Goal: Task Accomplishment & Management: Use online tool/utility

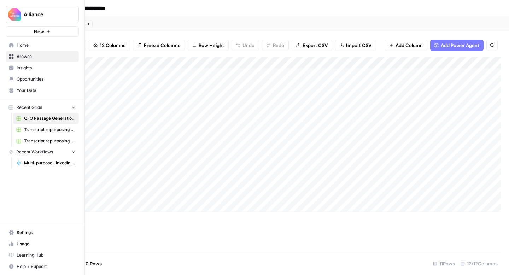
click at [20, 56] on span "Browse" at bounding box center [46, 56] width 59 height 6
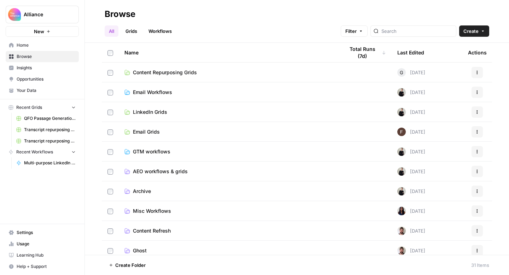
click at [43, 136] on link "Transcript repurposing (CSC)" at bounding box center [46, 140] width 66 height 11
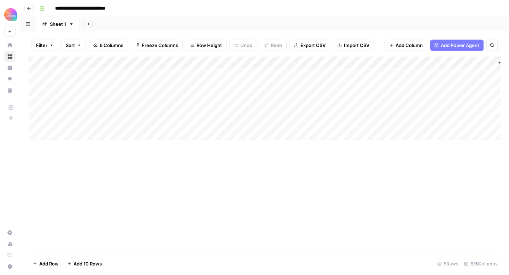
click at [88, 97] on div "Add Column" at bounding box center [265, 98] width 472 height 83
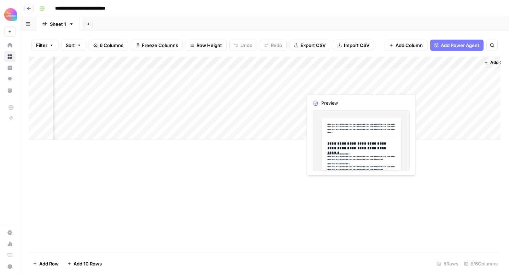
scroll to position [0, 33]
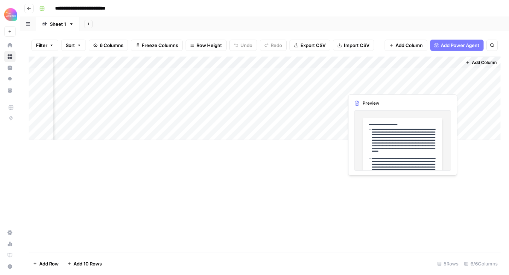
click at [430, 86] on div "Add Column" at bounding box center [265, 98] width 472 height 83
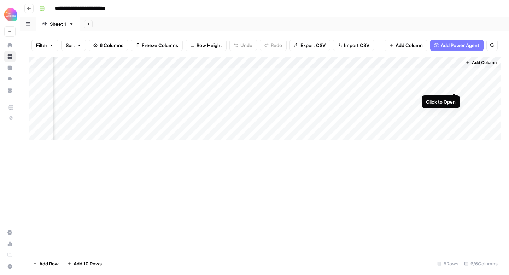
click at [454, 84] on div "Add Column" at bounding box center [265, 98] width 472 height 83
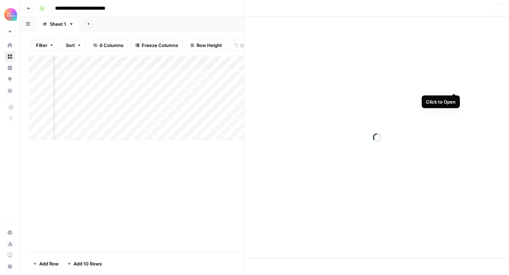
scroll to position [0, 32]
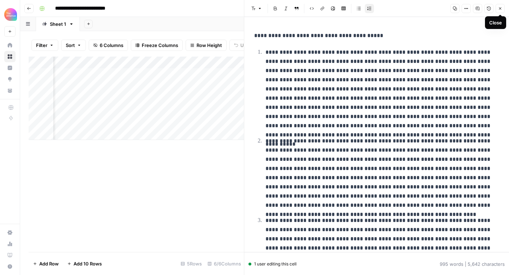
click at [496, 9] on button "Close" at bounding box center [500, 8] width 9 height 9
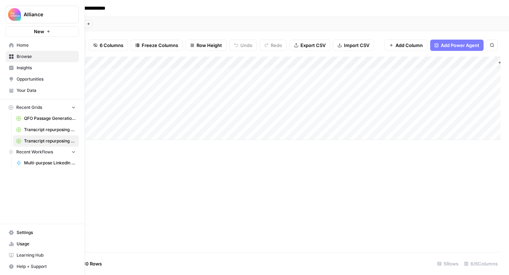
click at [17, 56] on span "Browse" at bounding box center [46, 56] width 59 height 6
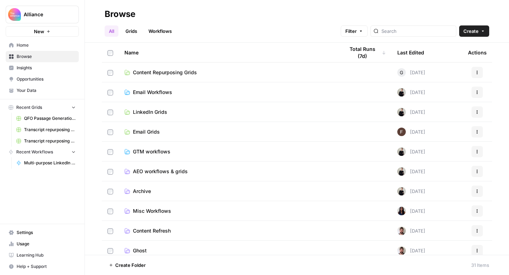
click at [142, 92] on span "Email Workflows" at bounding box center [152, 92] width 39 height 7
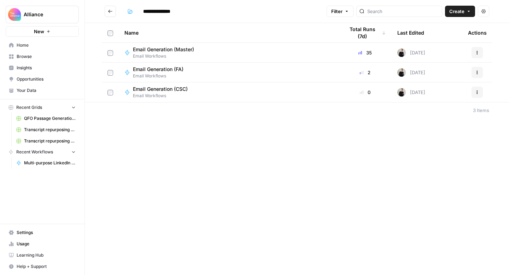
click at [153, 87] on span "Email Generation (CSC)" at bounding box center [160, 89] width 55 height 7
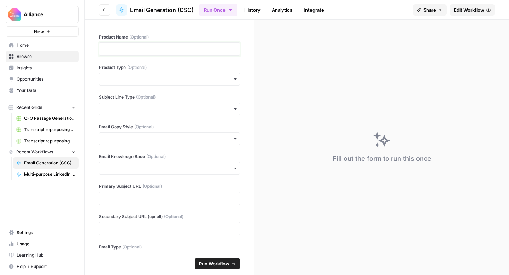
click at [149, 48] on p at bounding box center [170, 49] width 132 height 7
click at [61, 107] on button "Recent Grids" at bounding box center [42, 107] width 73 height 11
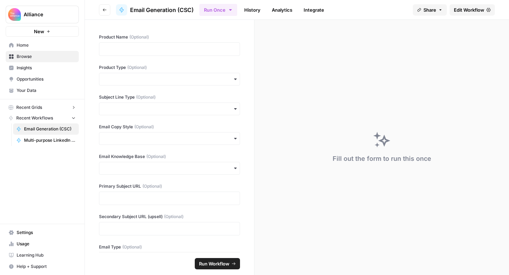
click at [68, 59] on span "Browse" at bounding box center [46, 56] width 59 height 6
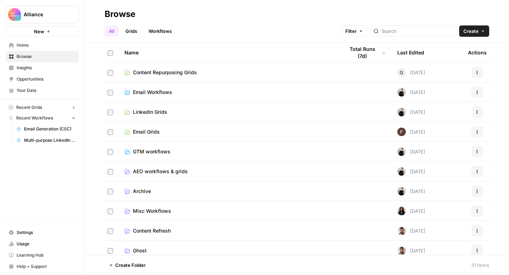
click at [156, 92] on span "Email Workflows" at bounding box center [152, 92] width 39 height 7
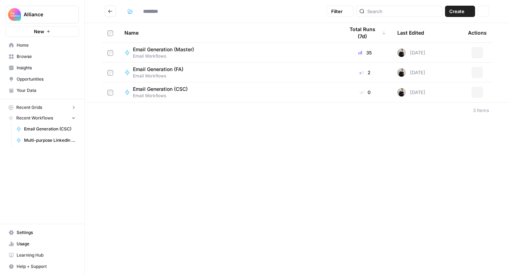
type input "**********"
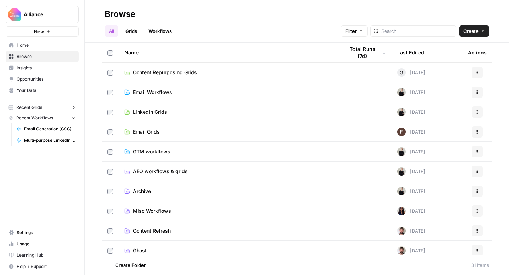
click at [144, 134] on span "Email Grids" at bounding box center [146, 131] width 27 height 7
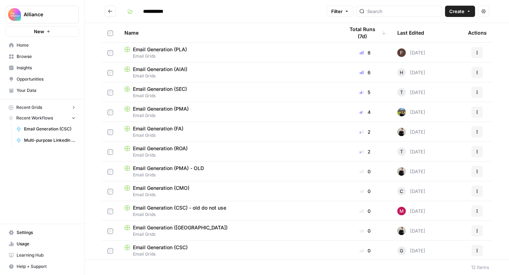
scroll to position [21, 0]
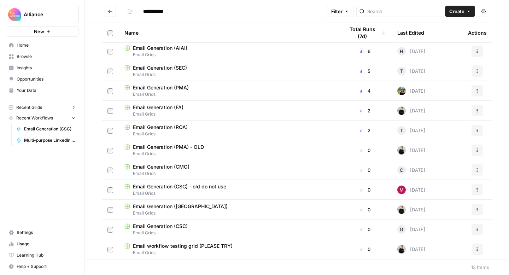
click at [144, 225] on span "Email Generation (CSC)" at bounding box center [160, 226] width 55 height 7
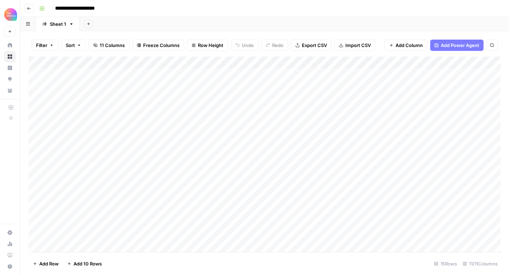
click at [194, 94] on div "Add Column" at bounding box center [265, 155] width 472 height 196
click at [140, 100] on div "Add Column" at bounding box center [265, 155] width 472 height 196
click at [130, 99] on div "Add Column" at bounding box center [265, 155] width 472 height 196
click at [70, 100] on textarea at bounding box center [109, 99] width 113 height 10
paste textarea "**********"
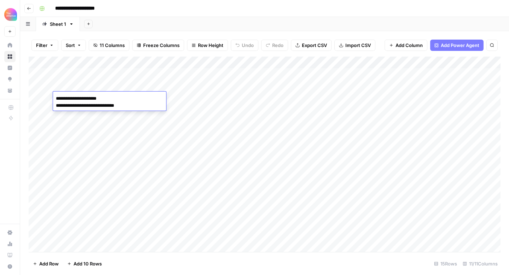
click at [56, 105] on textarea "**********" at bounding box center [109, 102] width 113 height 17
type textarea "**********"
click at [205, 95] on div "Add Column" at bounding box center [265, 155] width 472 height 196
click at [209, 99] on div "Add Column" at bounding box center [265, 155] width 472 height 196
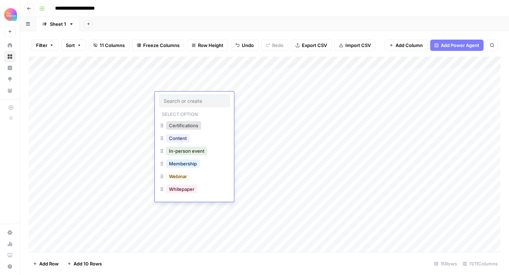
click at [192, 138] on div "Content" at bounding box center [194, 139] width 71 height 13
click at [182, 138] on button "Content" at bounding box center [177, 138] width 23 height 8
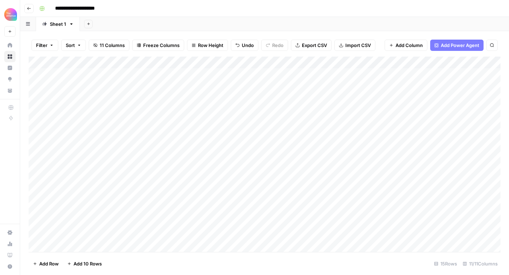
click at [238, 98] on div "Add Column" at bounding box center [265, 155] width 472 height 196
click at [249, 98] on div "Add Column" at bounding box center [265, 155] width 472 height 196
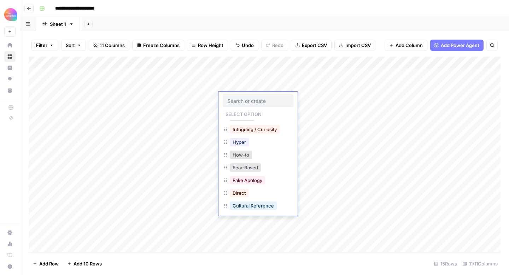
scroll to position [100, 0]
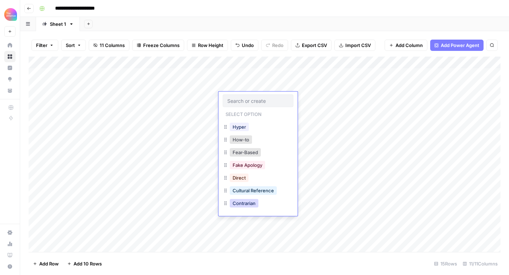
click at [246, 202] on button "Contrarian" at bounding box center [244, 203] width 29 height 8
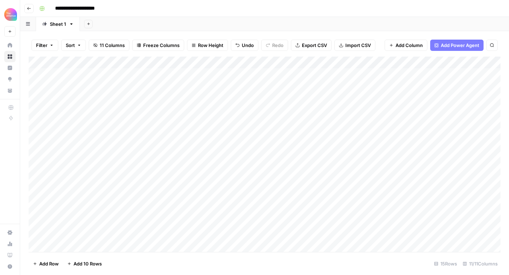
click at [307, 100] on div "Add Column" at bounding box center [265, 155] width 472 height 196
click at [303, 97] on div "Add Column" at bounding box center [265, 155] width 472 height 196
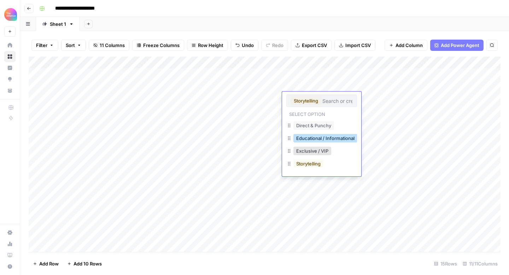
click at [306, 141] on button "Educational / Informational" at bounding box center [326, 138] width 64 height 8
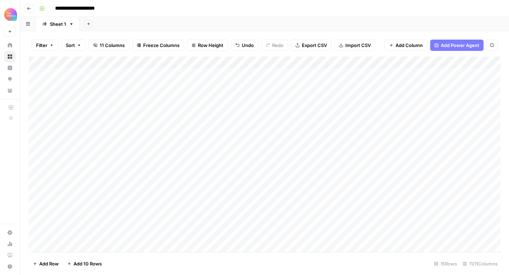
click at [374, 98] on div "Add Column" at bounding box center [265, 155] width 472 height 196
type textarea "**********"
click at [375, 129] on div "Add Column" at bounding box center [265, 155] width 472 height 196
click at [394, 99] on div "Add Column" at bounding box center [265, 155] width 472 height 196
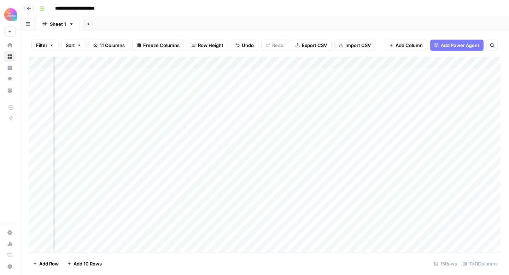
scroll to position [0, 187]
click at [400, 98] on div "Add Column" at bounding box center [265, 155] width 472 height 196
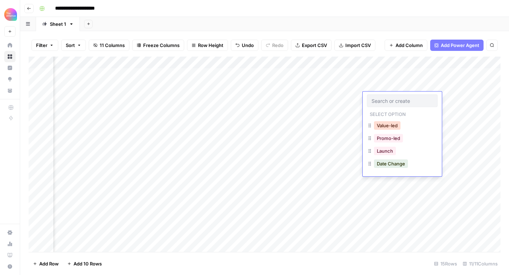
click at [388, 124] on button "Value-led" at bounding box center [387, 125] width 27 height 8
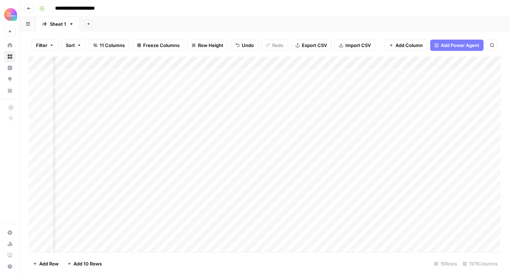
scroll to position [0, 312]
click at [354, 100] on div "Add Column" at bounding box center [265, 155] width 472 height 196
click at [117, 98] on div "Add Column" at bounding box center [265, 155] width 472 height 196
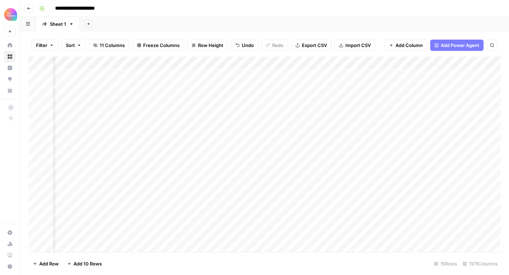
click at [257, 101] on div "Add Column" at bounding box center [265, 155] width 472 height 196
click at [255, 99] on div "Add Column" at bounding box center [265, 155] width 472 height 196
type textarea "**********"
click at [310, 115] on div "Add Column" at bounding box center [265, 155] width 472 height 196
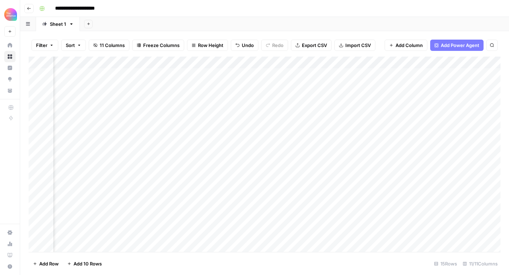
click at [406, 96] on div "Add Column" at bounding box center [265, 155] width 472 height 196
click at [392, 96] on div "Add Column" at bounding box center [265, 155] width 472 height 196
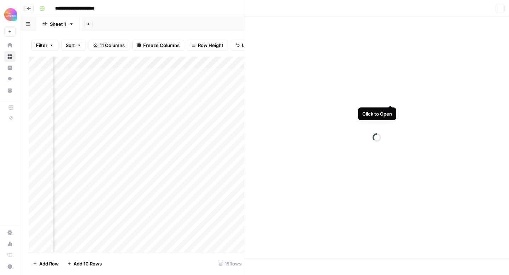
scroll to position [0, 470]
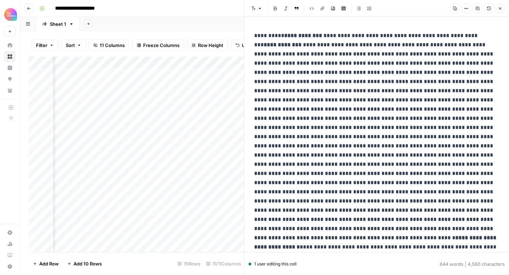
click at [501, 10] on icon "button" at bounding box center [500, 8] width 4 height 4
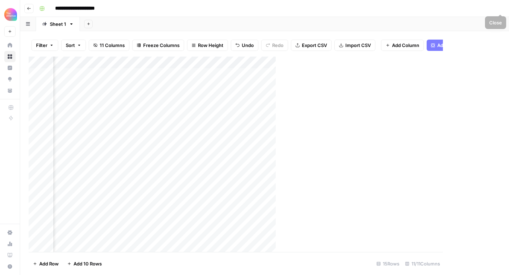
scroll to position [0, 464]
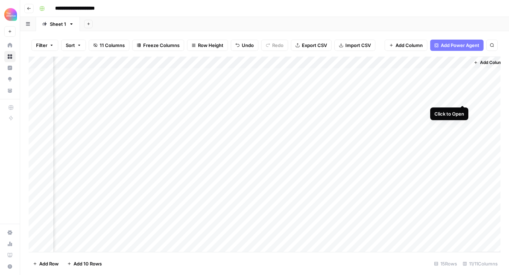
click at [461, 97] on div "Add Column" at bounding box center [265, 155] width 472 height 196
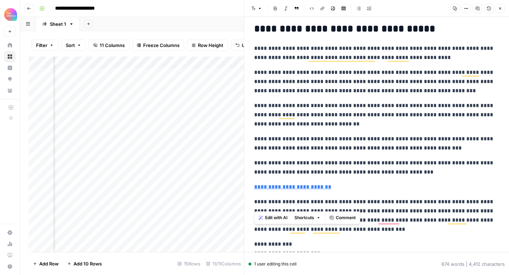
scroll to position [646, 0]
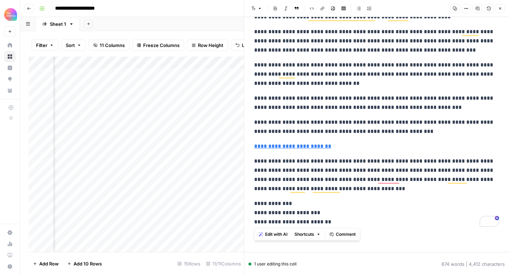
drag, startPoint x: 254, startPoint y: 95, endPoint x: 352, endPoint y: 224, distance: 162.0
copy div "**********"
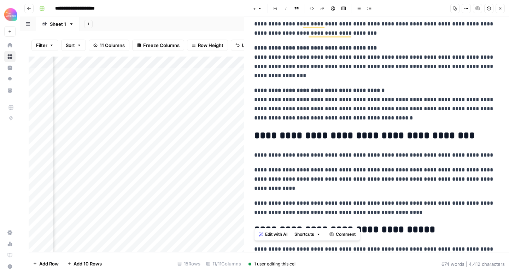
scroll to position [0, 0]
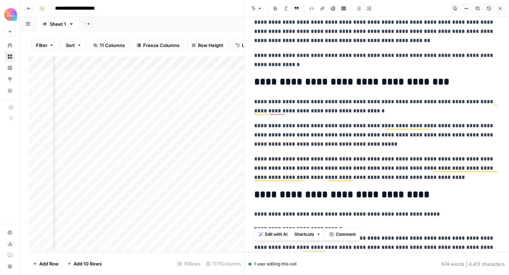
click at [500, 8] on icon "button" at bounding box center [500, 8] width 2 height 2
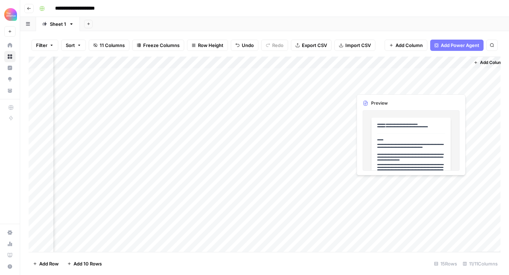
click at [424, 86] on div "Add Column" at bounding box center [265, 155] width 472 height 196
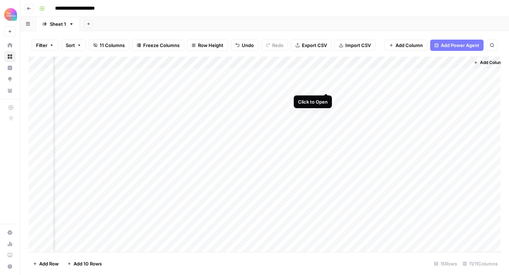
click at [326, 85] on div "Add Column" at bounding box center [265, 155] width 472 height 196
